Goal: Book appointment/travel/reservation

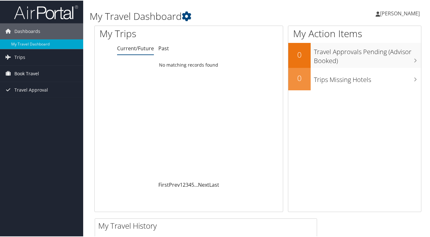
click at [23, 73] on span "Book Travel" at bounding box center [26, 73] width 25 height 16
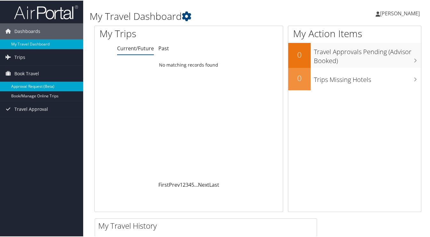
click at [24, 84] on link "Approval Request (Beta)" at bounding box center [41, 86] width 83 height 10
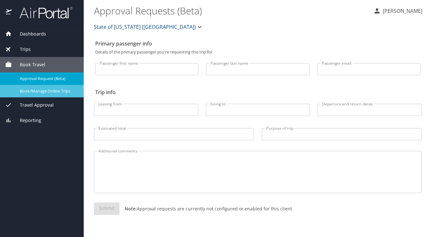
click at [30, 92] on span "Book/Manage Online Trips" at bounding box center [48, 91] width 56 height 6
